Goal: Task Accomplishment & Management: Manage account settings

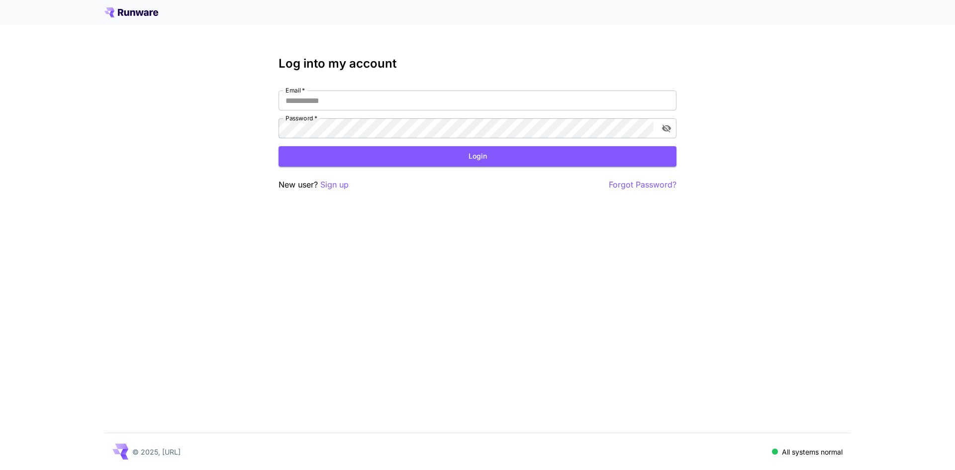
type input "**********"
click at [390, 165] on button "Login" at bounding box center [478, 156] width 398 height 20
